Goal: Information Seeking & Learning: Learn about a topic

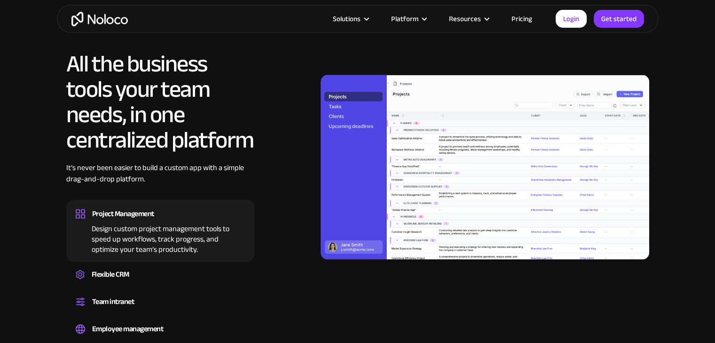
scroll to position [846, 0]
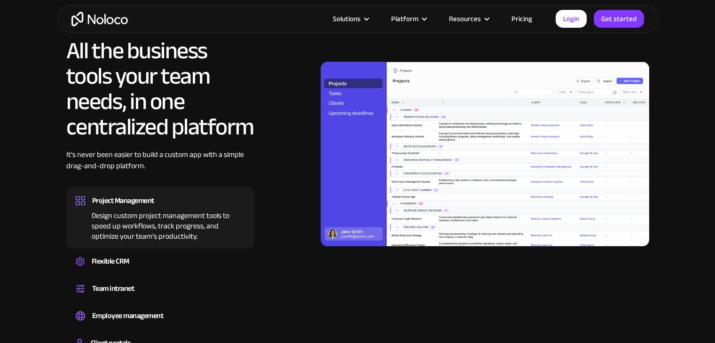
click at [515, 21] on link "Pricing" at bounding box center [522, 19] width 44 height 12
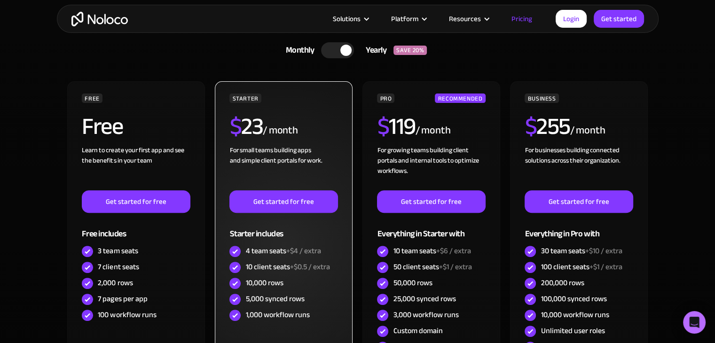
scroll to position [282, 0]
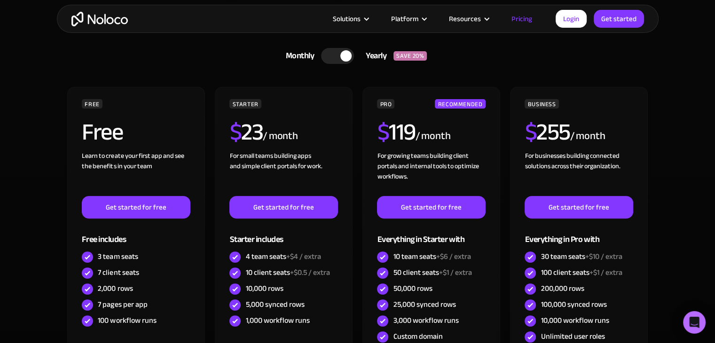
click at [330, 52] on div at bounding box center [337, 56] width 33 height 16
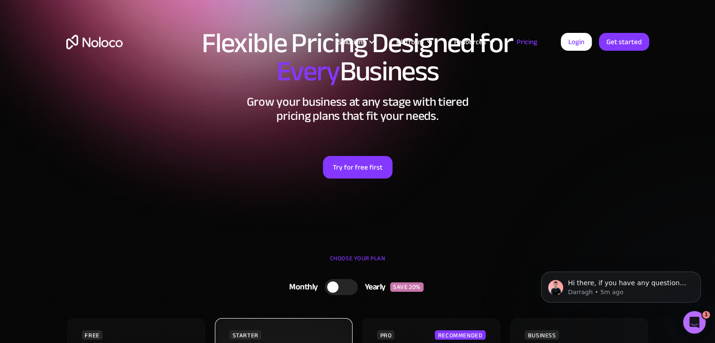
scroll to position [0, 0]
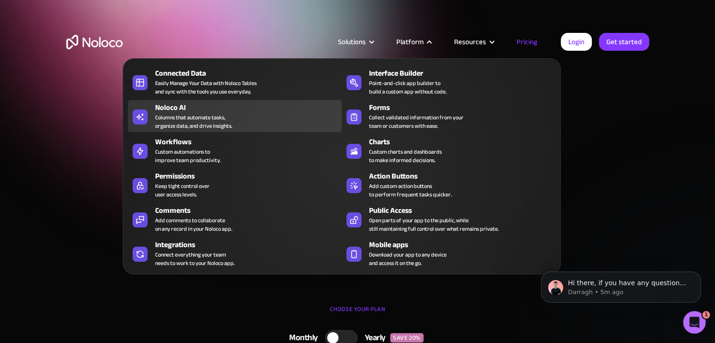
click at [223, 113] on div "Columns that automate tasks, organize data, and drive insights." at bounding box center [193, 121] width 77 height 17
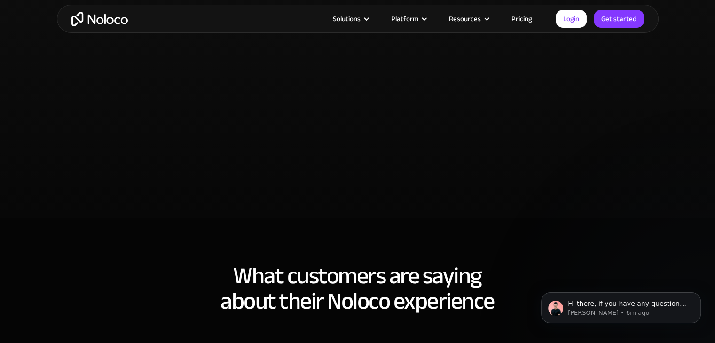
scroll to position [2492, 0]
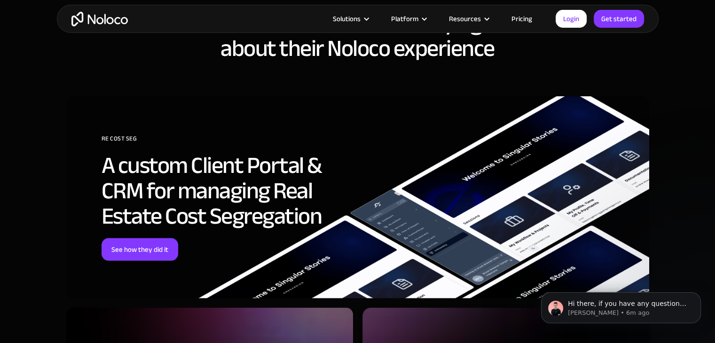
click at [513, 11] on div "Solutions Use Cases Business Types Project Management Keep track of customers, …" at bounding box center [358, 19] width 602 height 28
click at [513, 16] on link "Pricing" at bounding box center [522, 19] width 44 height 12
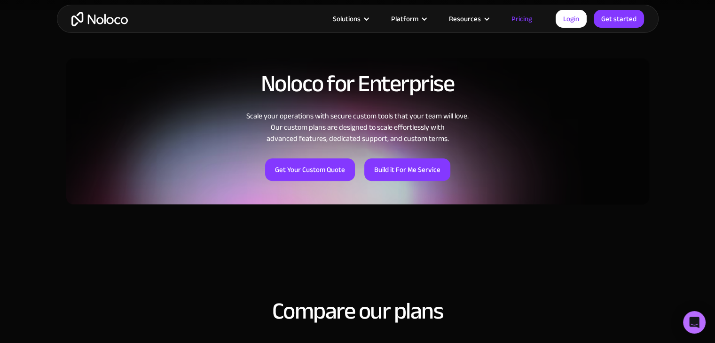
scroll to position [658, 0]
